Goal: Task Accomplishment & Management: Use online tool/utility

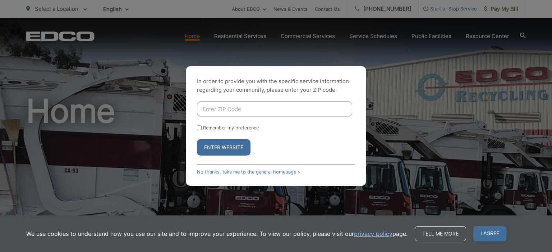
click at [237, 109] on input "Enter ZIP Code" at bounding box center [274, 109] width 155 height 15
type input "92019"
click at [197, 139] on button "Enter Website" at bounding box center [224, 147] width 54 height 17
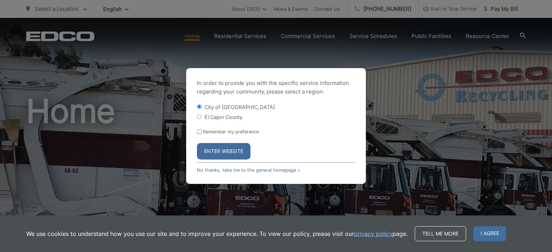
click at [222, 153] on button "Enter Website" at bounding box center [224, 151] width 54 height 17
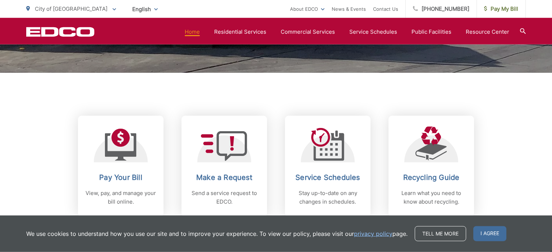
scroll to position [303, 0]
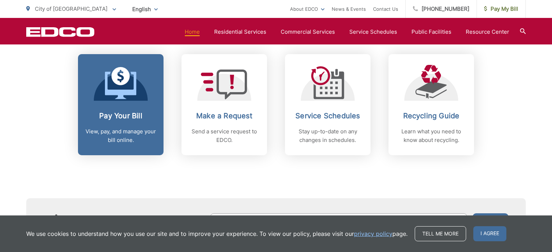
click at [121, 101] on link "Pay Your Bill View, pay, and manage your bill online." at bounding box center [120, 104] width 85 height 101
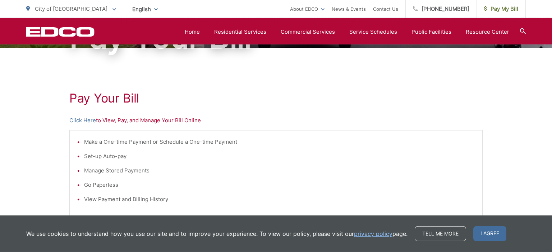
scroll to position [76, 0]
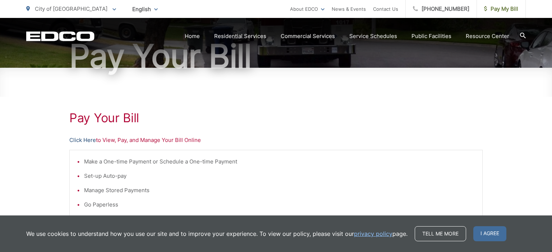
click at [82, 142] on link "Click Here" at bounding box center [82, 140] width 27 height 9
